Goal: Task Accomplishment & Management: Use online tool/utility

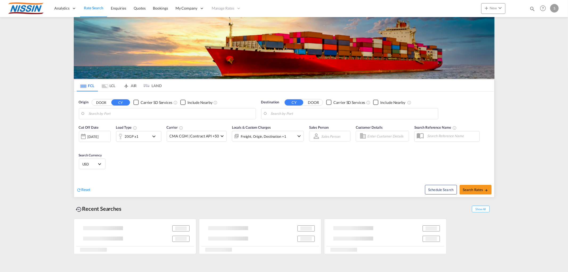
type input "[GEOGRAPHIC_DATA], [GEOGRAPHIC_DATA], USCHI"
type input "Laem Chabang, THLCH"
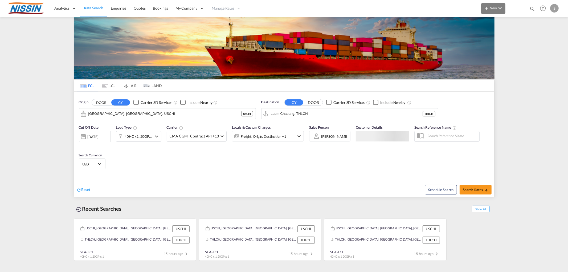
click at [488, 5] on md-icon "icon-plus 400-fg" at bounding box center [486, 8] width 6 height 6
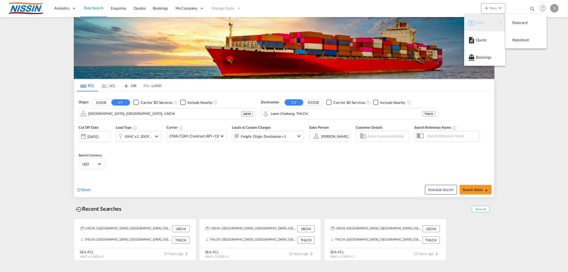
click at [480, 22] on span "Rates" at bounding box center [479, 22] width 6 height 11
click at [516, 24] on span "Ratecard" at bounding box center [515, 22] width 6 height 11
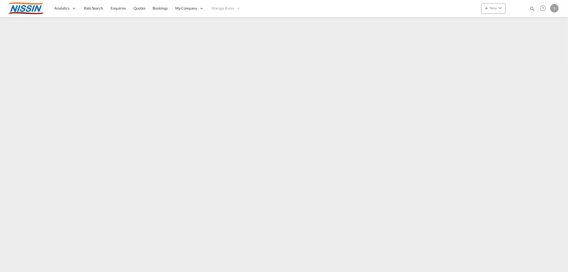
click at [507, 9] on div at bounding box center [515, 9] width 21 height 16
click at [500, 7] on md-icon "icon-chevron-down" at bounding box center [500, 8] width 6 height 6
click at [475, 24] on div "Rates" at bounding box center [485, 22] width 35 height 13
click at [518, 39] on span "Ratesheet" at bounding box center [515, 40] width 6 height 11
